Goal: Information Seeking & Learning: Learn about a topic

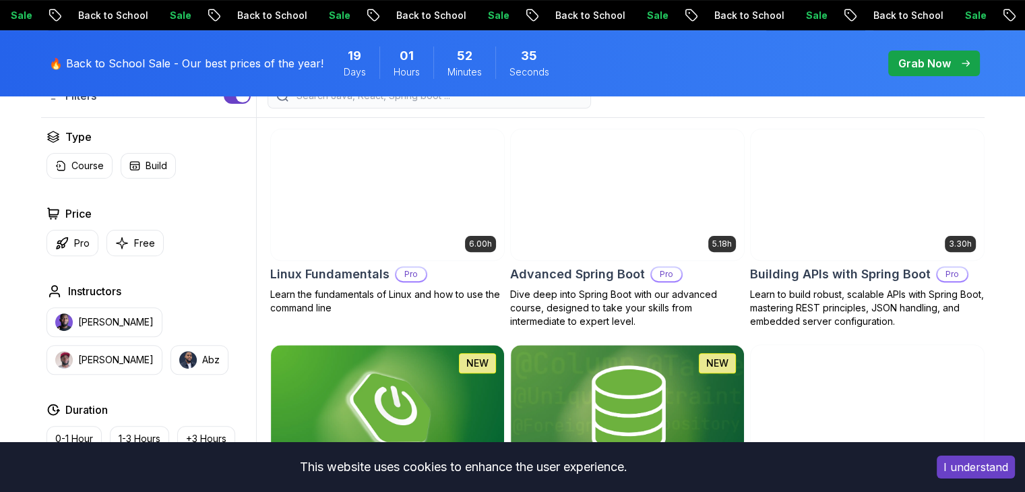
scroll to position [324, 0]
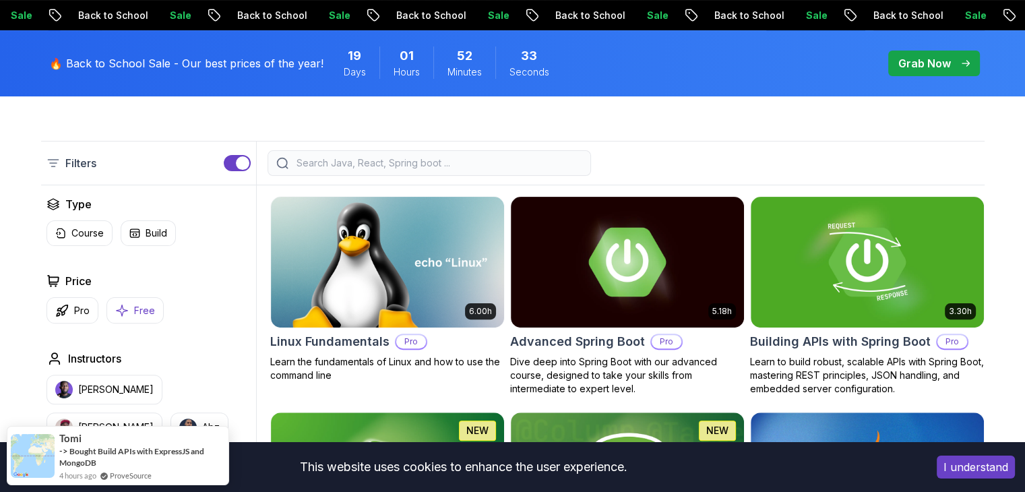
click at [129, 305] on button "Free" at bounding box center [134, 310] width 57 height 26
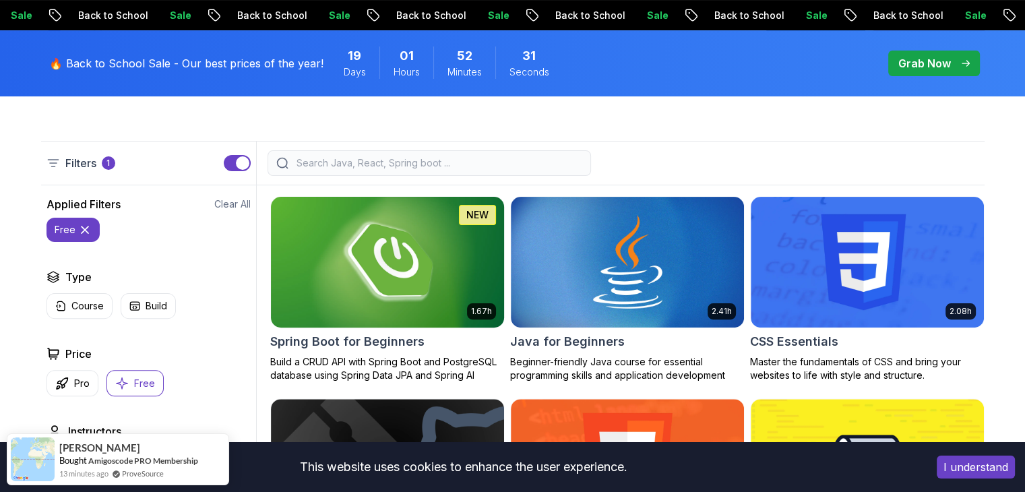
click at [415, 259] on img at bounding box center [387, 261] width 245 height 137
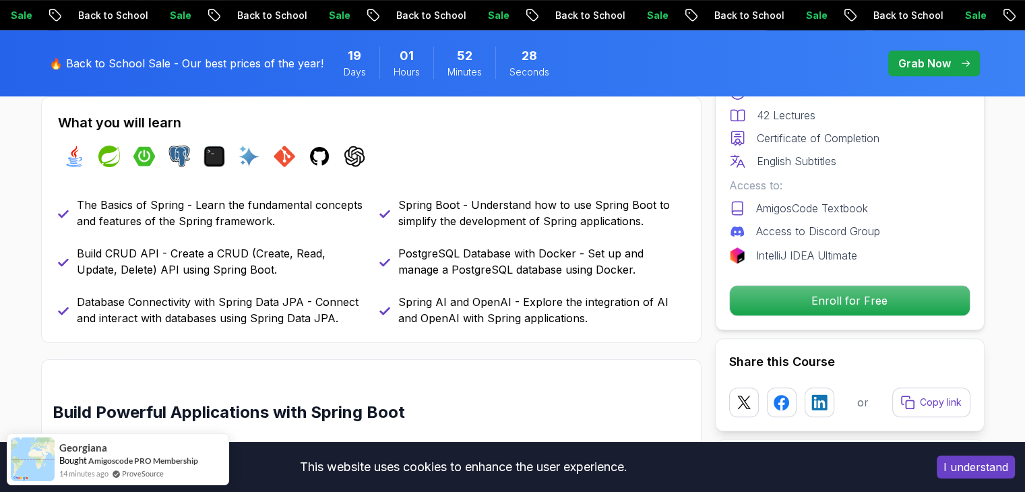
scroll to position [590, 0]
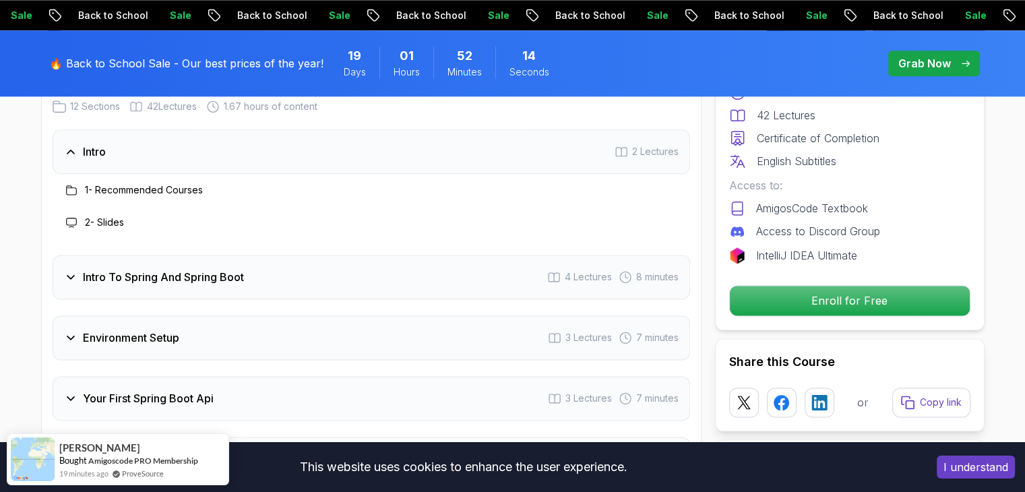
scroll to position [1755, 0]
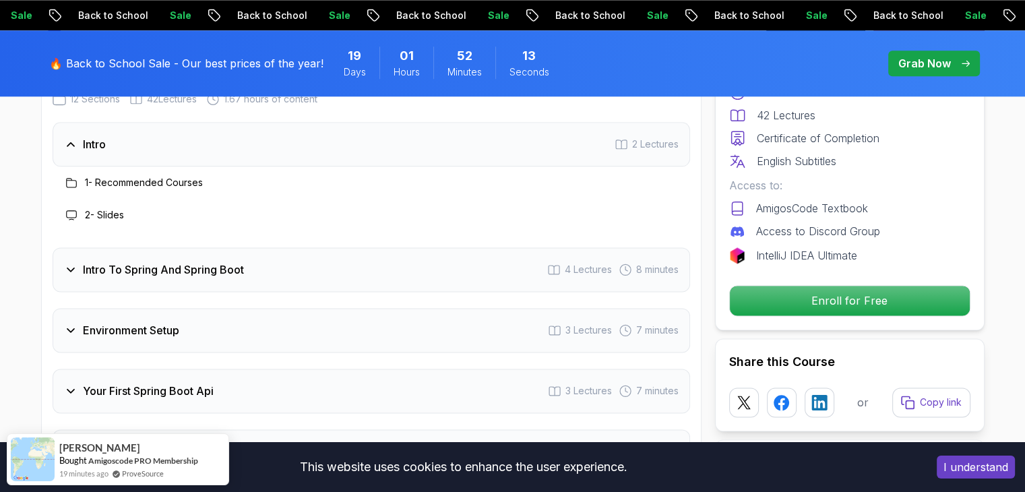
click at [193, 259] on div "Intro To Spring And Spring Boot 4 Lectures 8 minutes" at bounding box center [372, 269] width 638 height 44
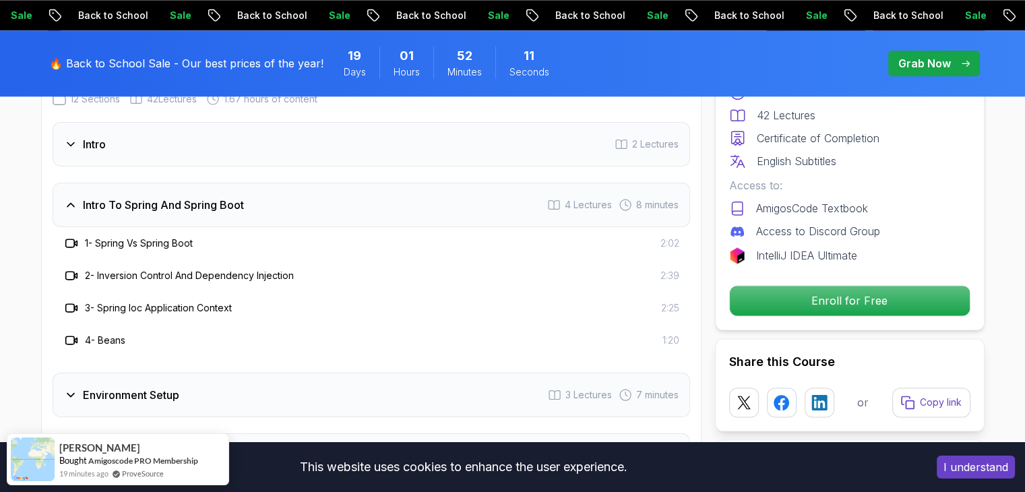
drag, startPoint x: 193, startPoint y: 259, endPoint x: 208, endPoint y: 311, distance: 54.6
click at [208, 324] on div "4 - Beans 1:20" at bounding box center [372, 340] width 638 height 32
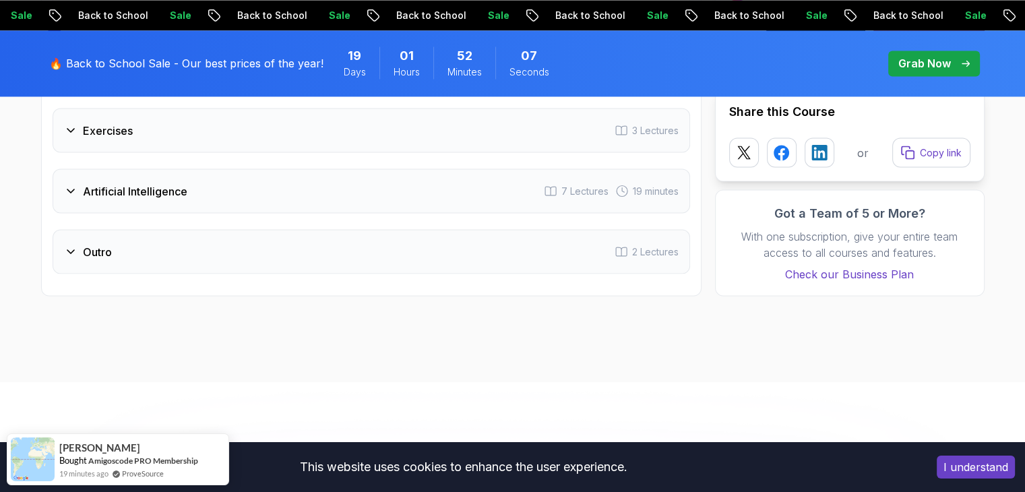
click at [170, 229] on div "Outro 2 Lectures" at bounding box center [372, 251] width 638 height 44
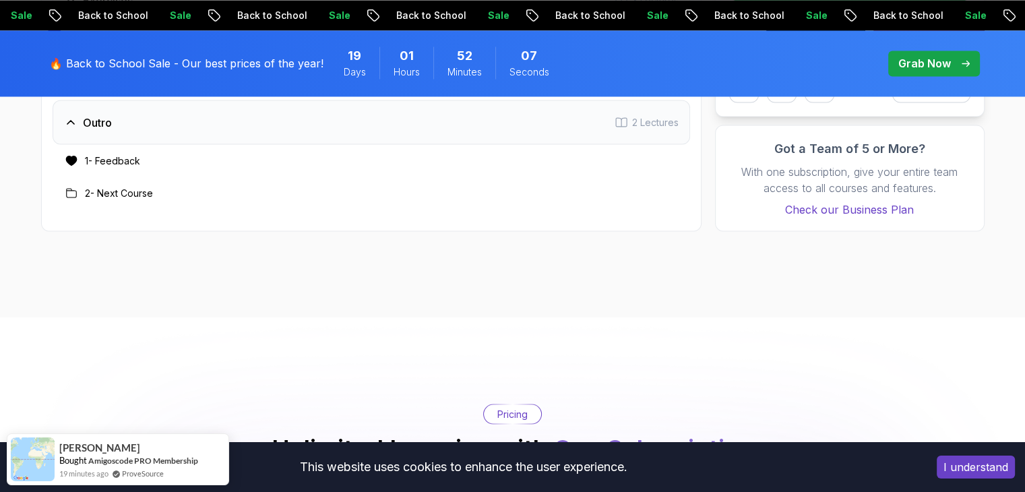
scroll to position [2315, 0]
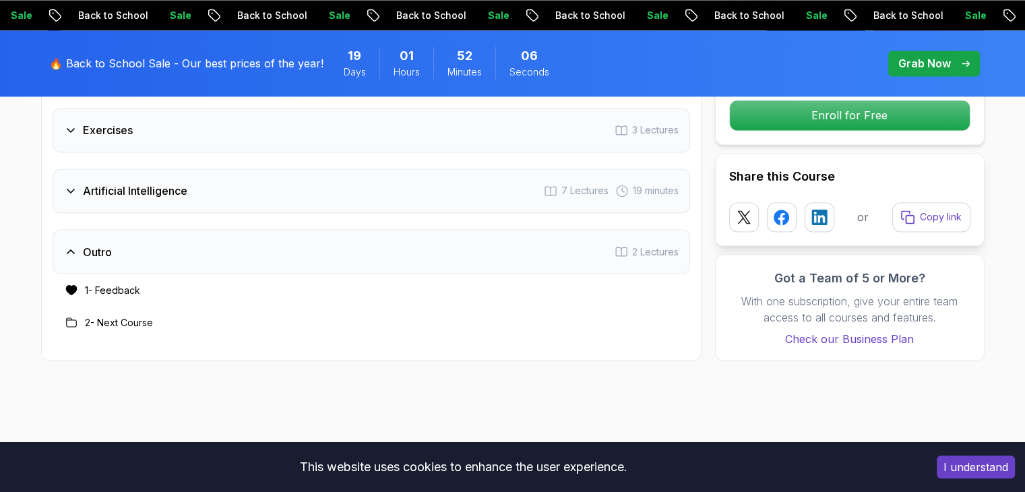
click at [202, 171] on div "Artificial Intelligence 7 Lectures 19 minutes" at bounding box center [372, 191] width 638 height 44
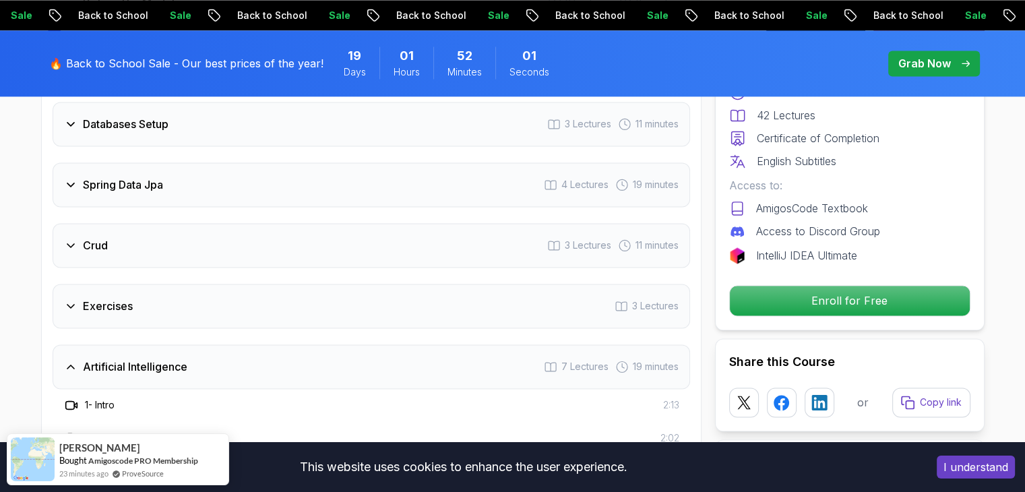
scroll to position [2139, 0]
click at [169, 284] on div "Exercises 3 Lectures" at bounding box center [372, 306] width 638 height 44
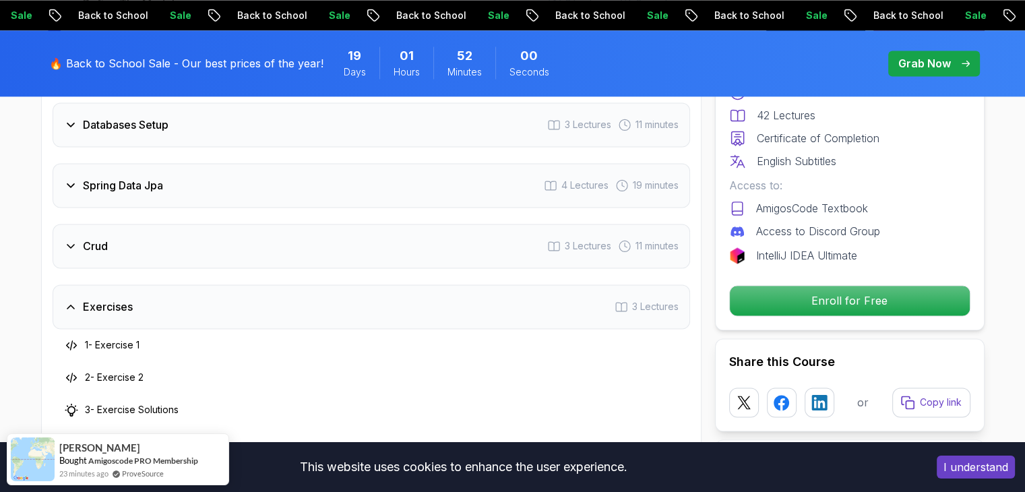
scroll to position [2079, 0]
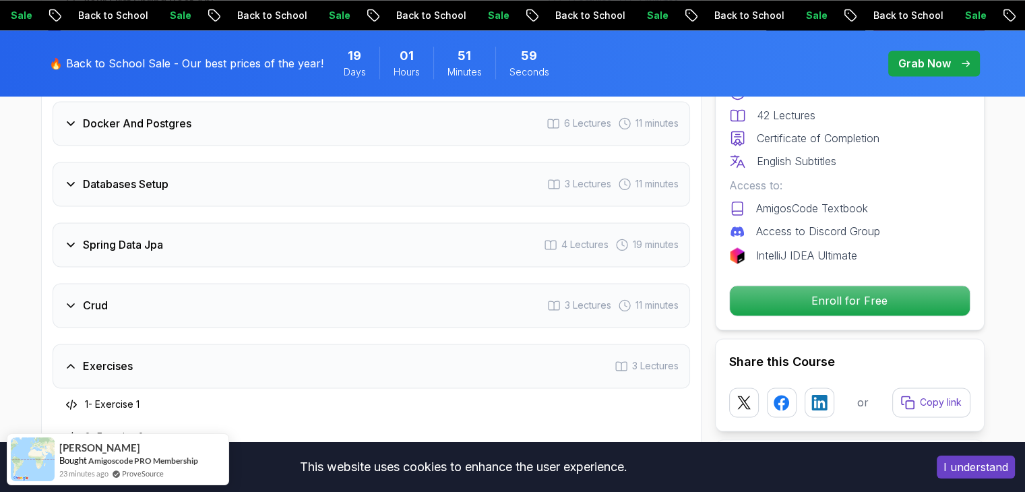
click at [133, 283] on div "Crud 3 Lectures 11 minutes" at bounding box center [372, 305] width 638 height 44
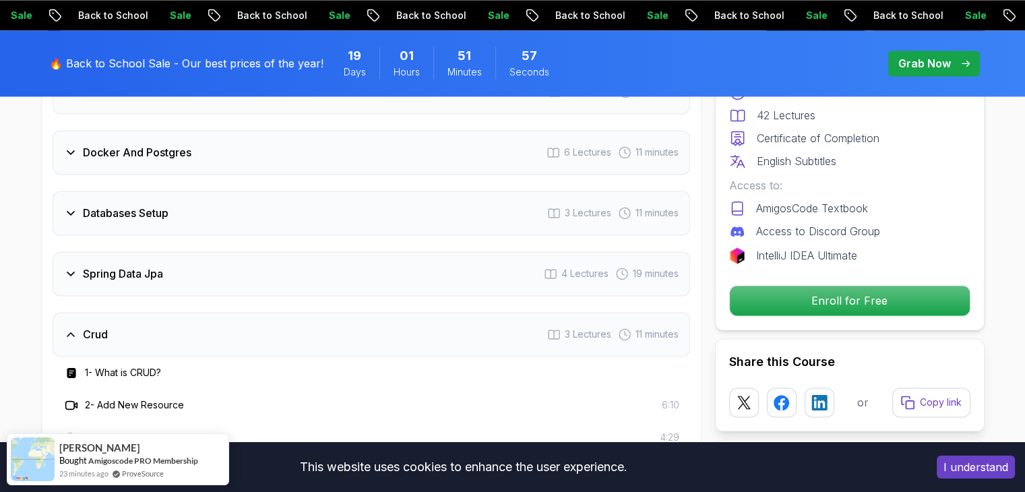
scroll to position [2049, 0]
click at [162, 267] on h3 "Spring Data Jpa" at bounding box center [123, 275] width 80 height 16
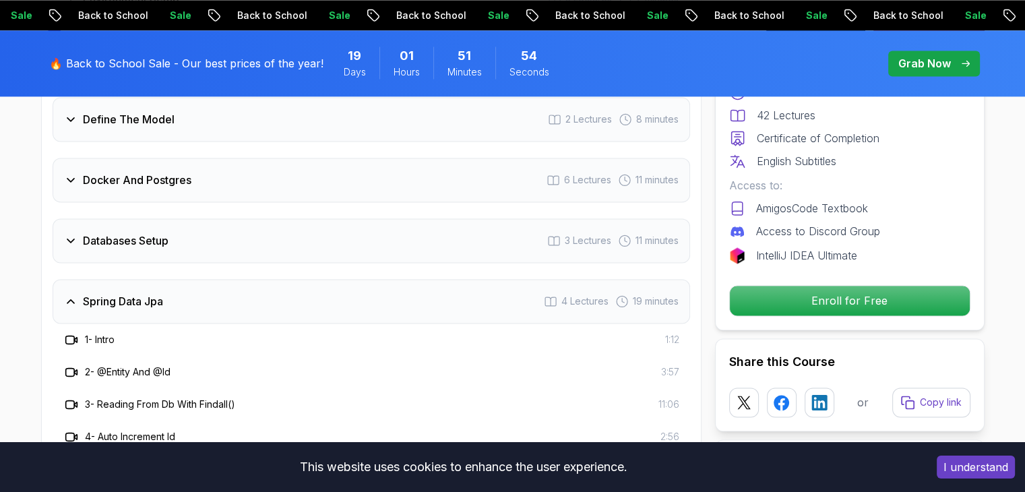
scroll to position [2021, 0]
click at [199, 241] on div "Databases Setup 3 Lectures 11 minutes" at bounding box center [372, 242] width 638 height 44
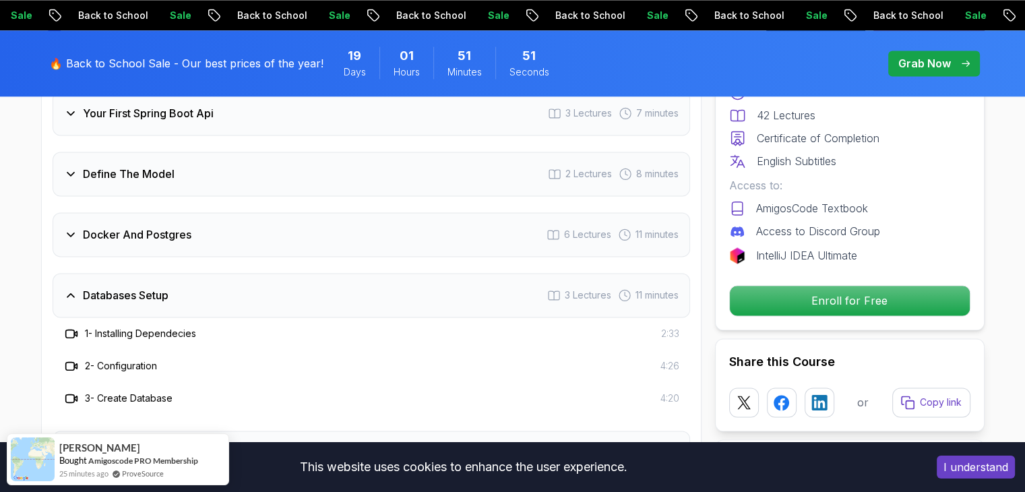
scroll to position [1963, 0]
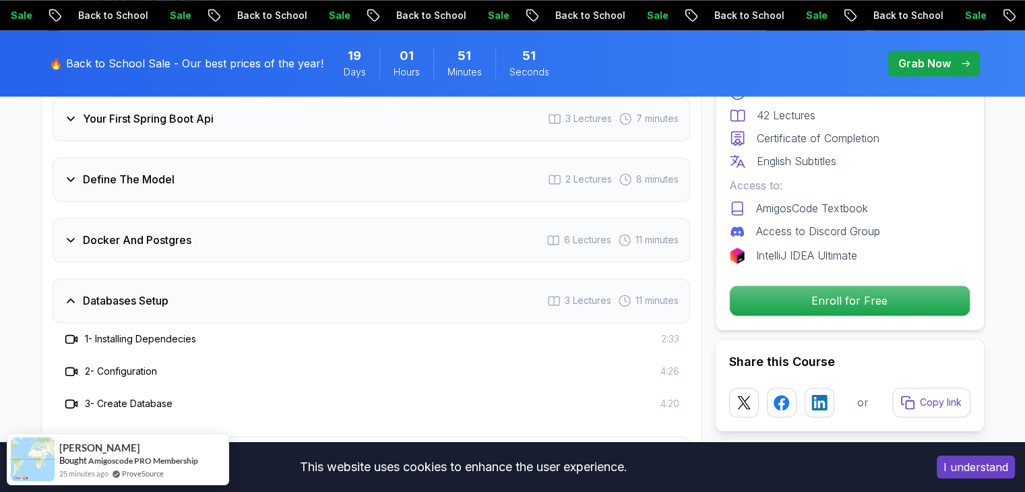
click at [214, 233] on div "Docker And Postgres 6 Lectures 11 minutes" at bounding box center [372, 240] width 638 height 44
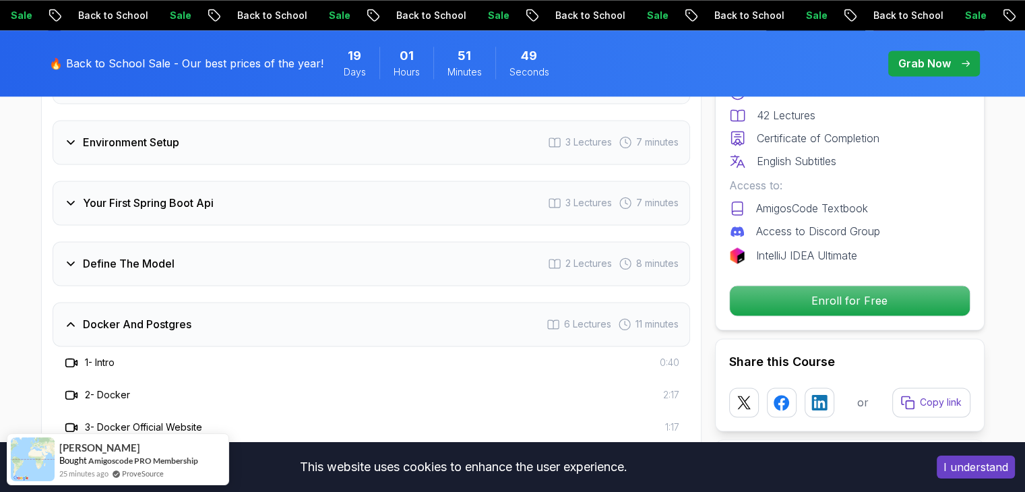
scroll to position [1868, 0]
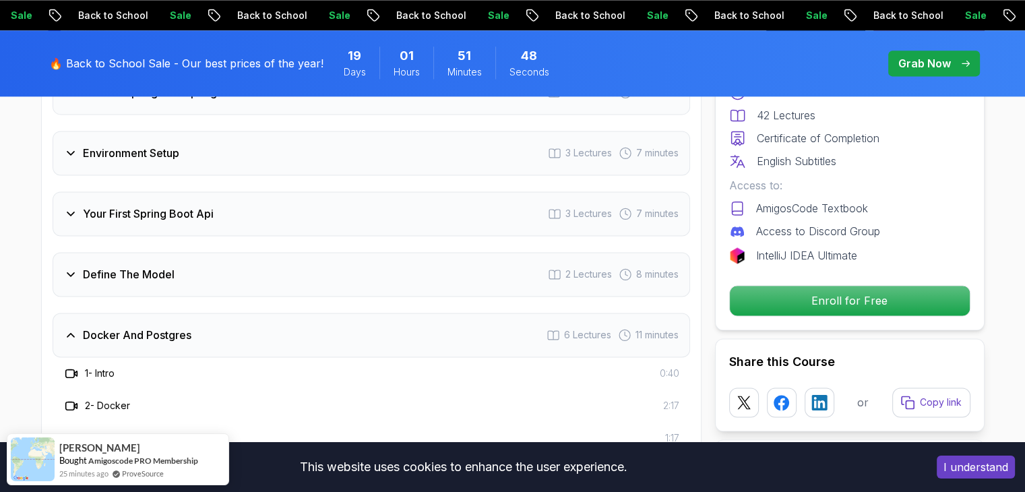
click at [214, 252] on div "Define The Model 2 Lectures 8 minutes" at bounding box center [372, 274] width 638 height 44
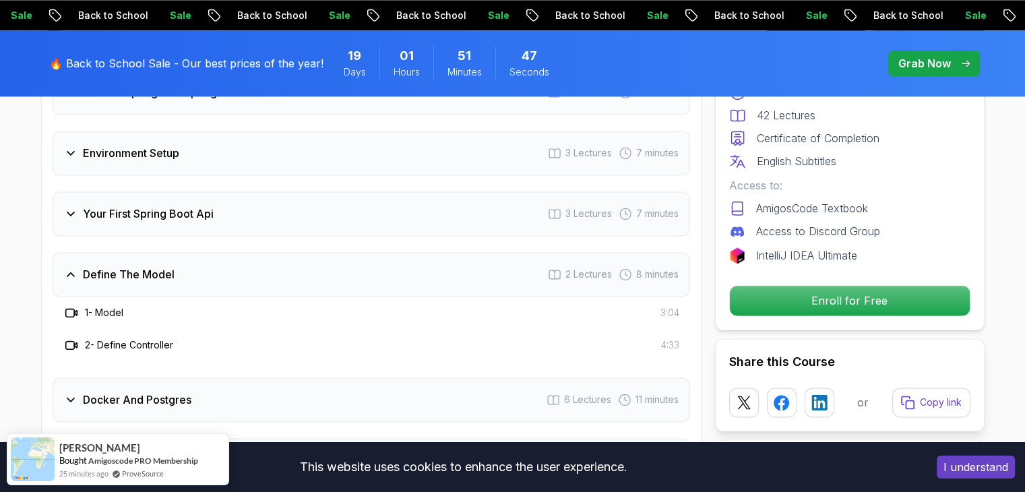
click at [241, 191] on div "Your First Spring Boot Api 3 Lectures 7 minutes" at bounding box center [372, 213] width 638 height 44
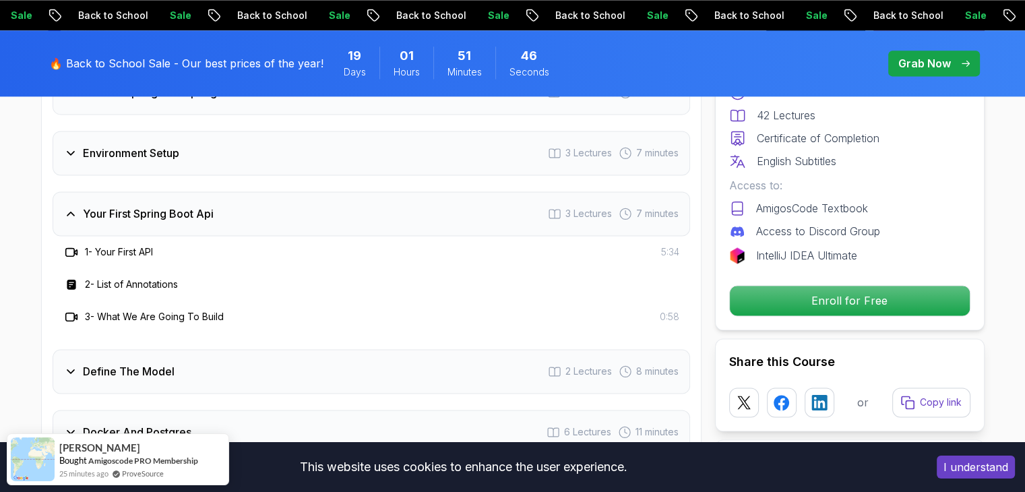
scroll to position [1727, 0]
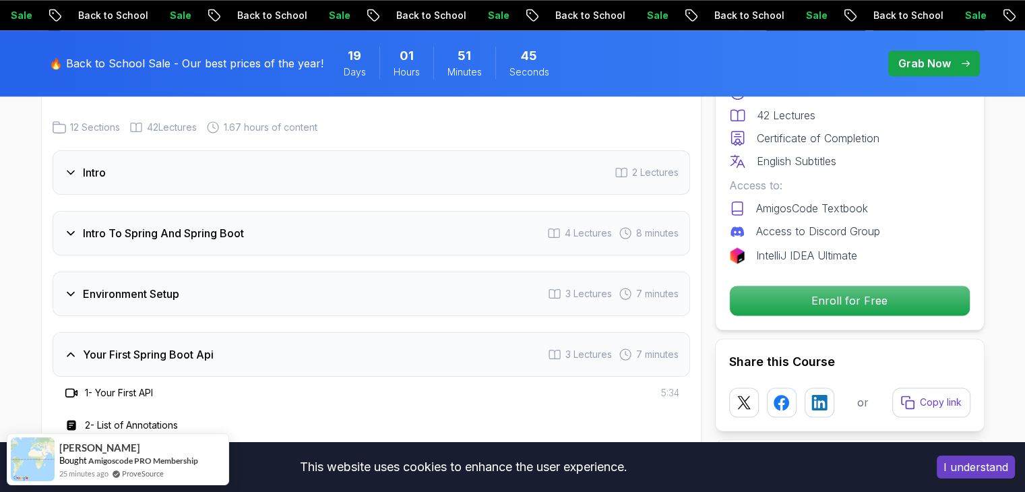
click at [221, 272] on div "Environment Setup 3 Lectures 7 minutes" at bounding box center [372, 294] width 638 height 44
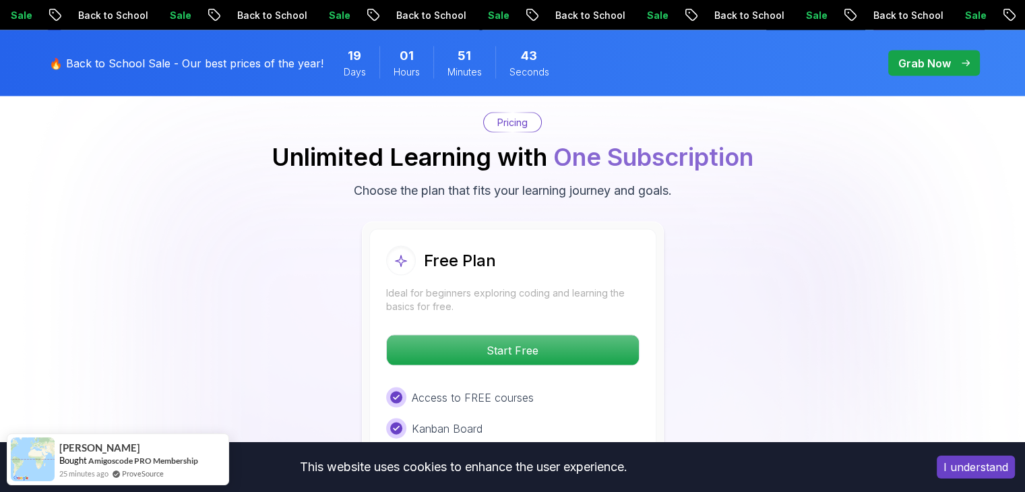
scroll to position [2884, 0]
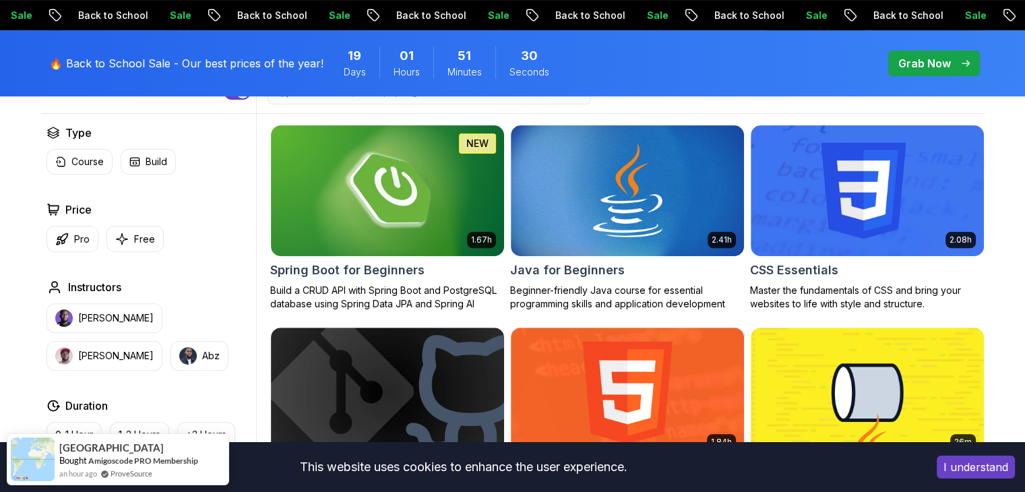
scroll to position [396, 0]
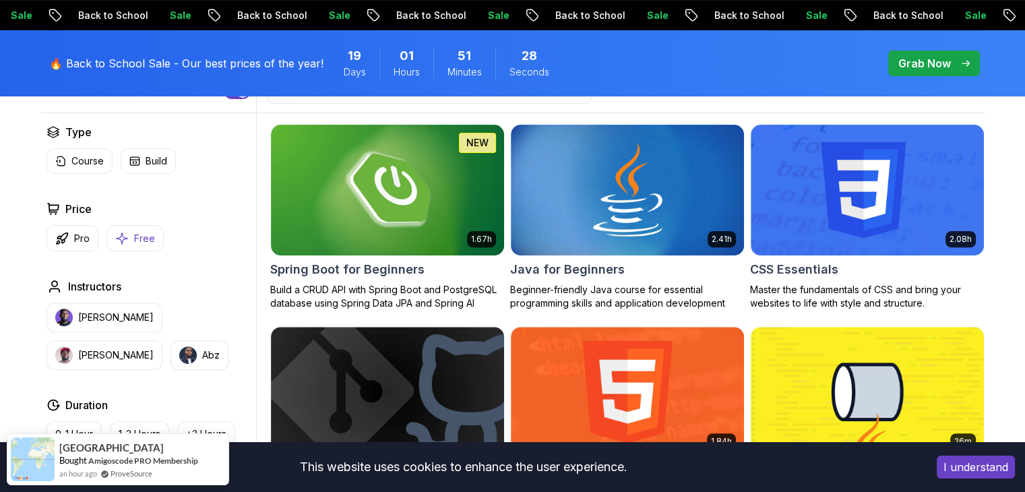
click at [124, 235] on icon "button" at bounding box center [121, 238] width 13 height 14
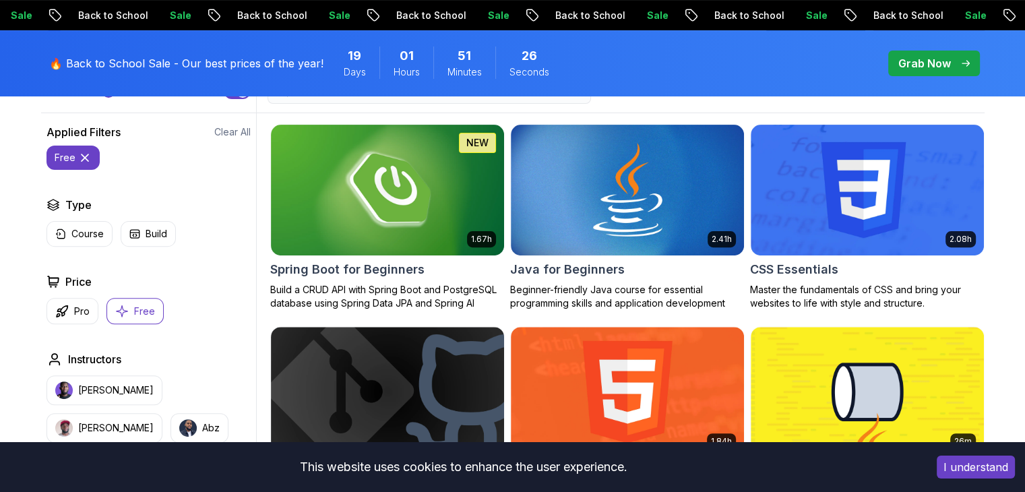
click at [86, 165] on button "free" at bounding box center [73, 158] width 53 height 24
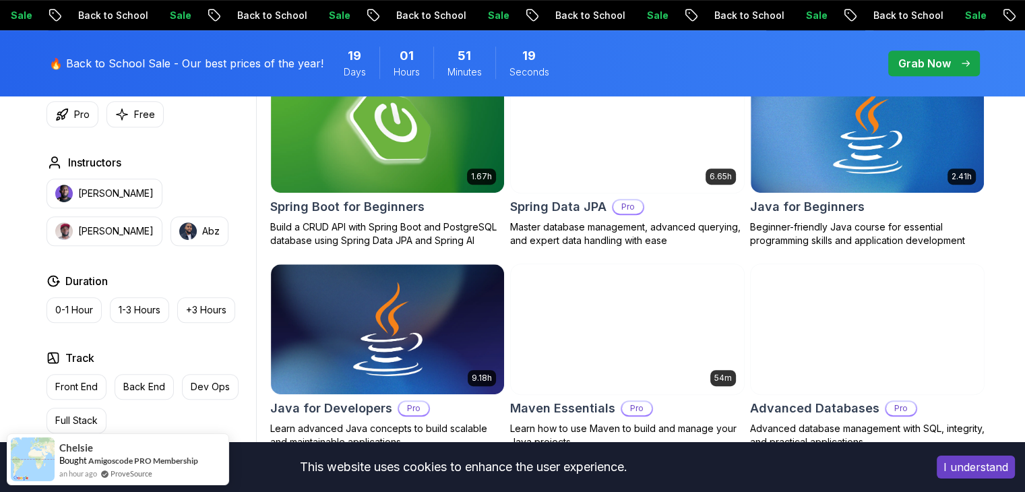
scroll to position [674, 0]
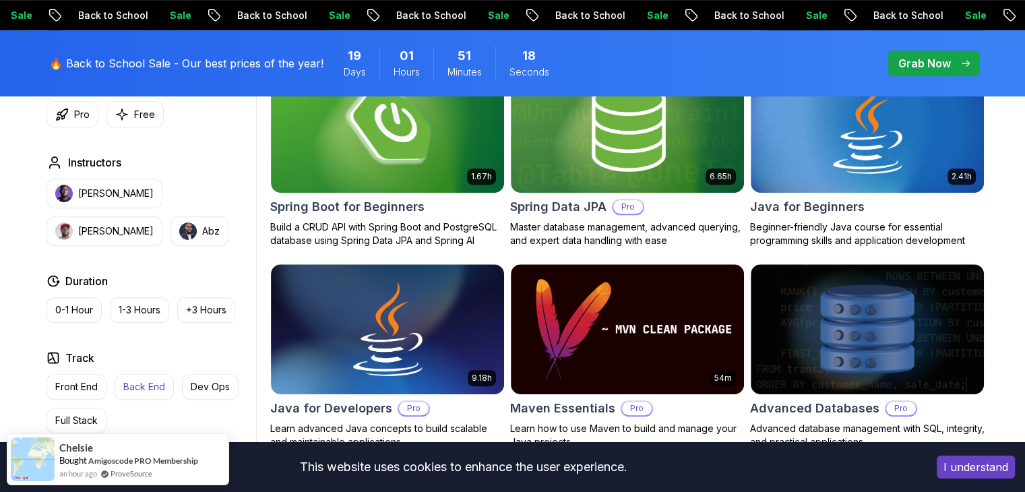
click at [140, 386] on p "Back End" at bounding box center [144, 386] width 42 height 13
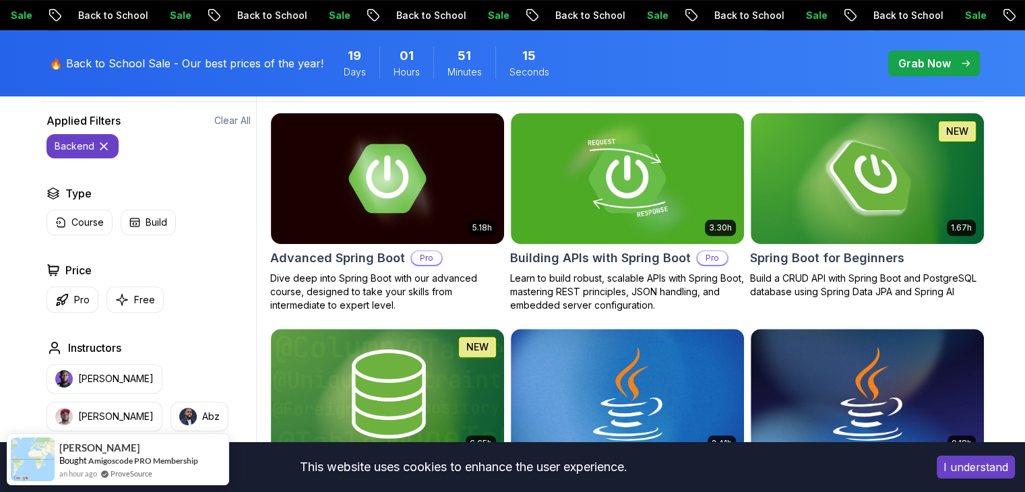
scroll to position [408, 0]
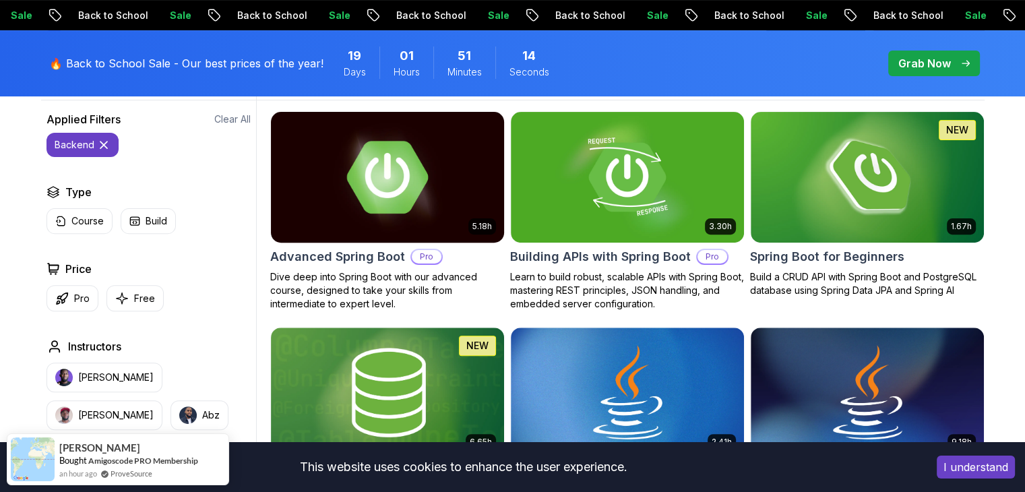
click at [392, 194] on img at bounding box center [387, 177] width 245 height 137
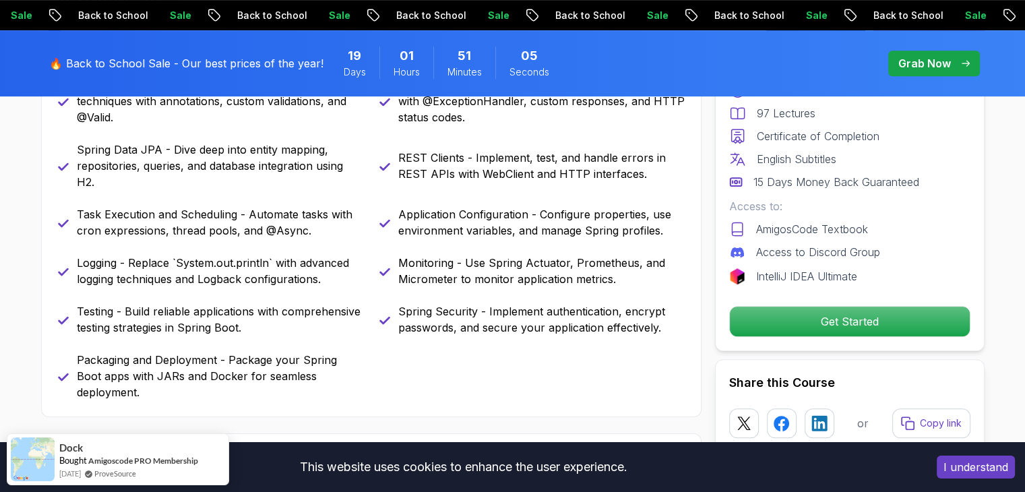
scroll to position [714, 0]
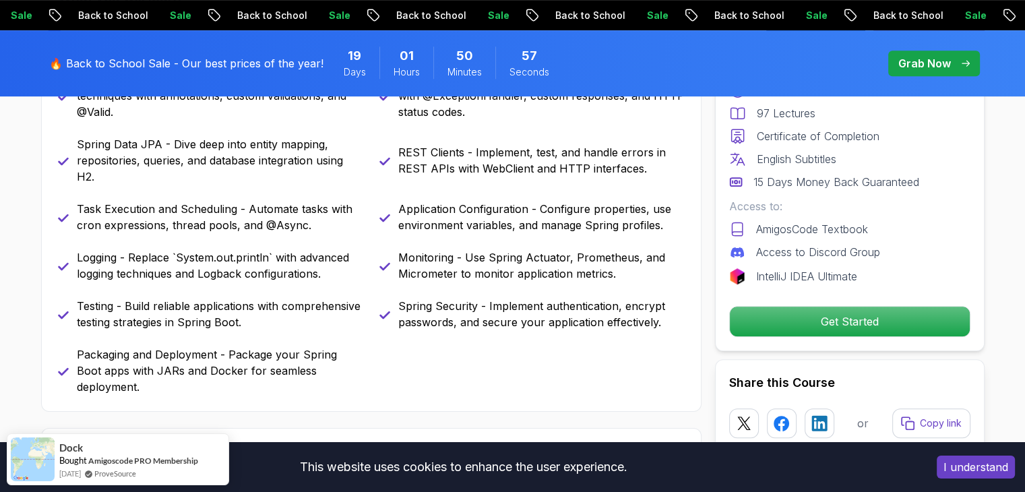
click at [704, 15] on p "Back to School" at bounding box center [750, 15] width 92 height 13
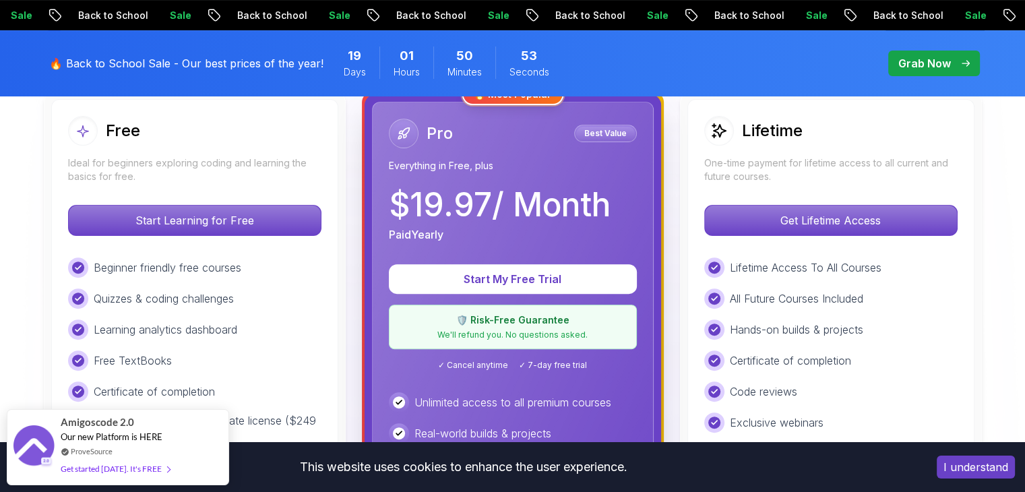
scroll to position [402, 0]
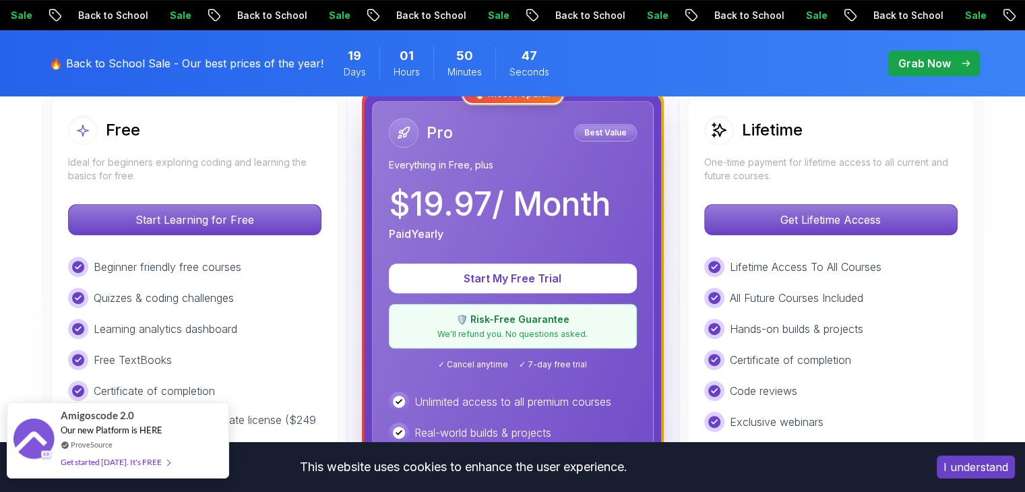
click at [144, 458] on div "Get started [DATE]. It's FREE" at bounding box center [115, 462] width 109 height 16
